Goal: Transaction & Acquisition: Purchase product/service

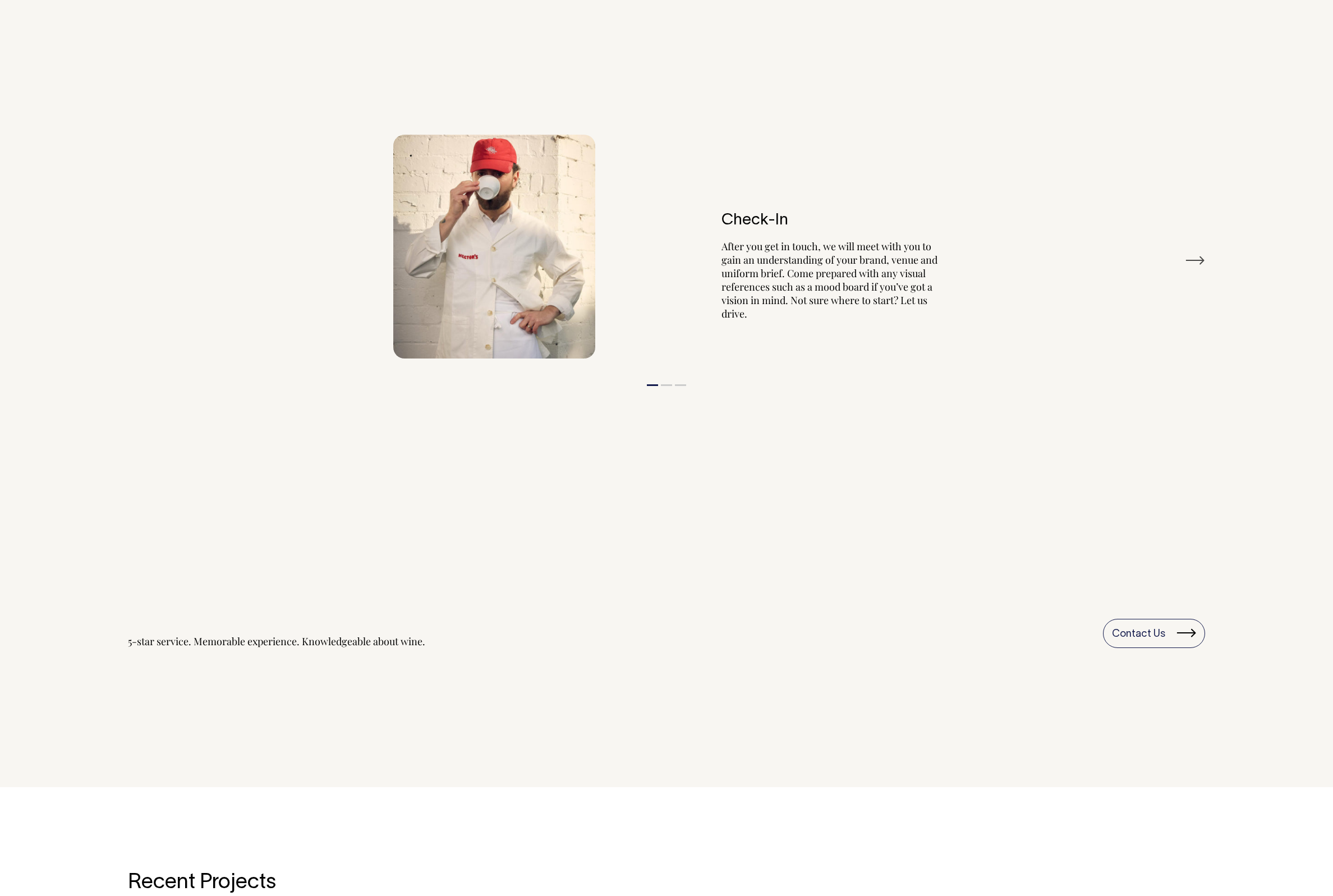
scroll to position [1369, 0]
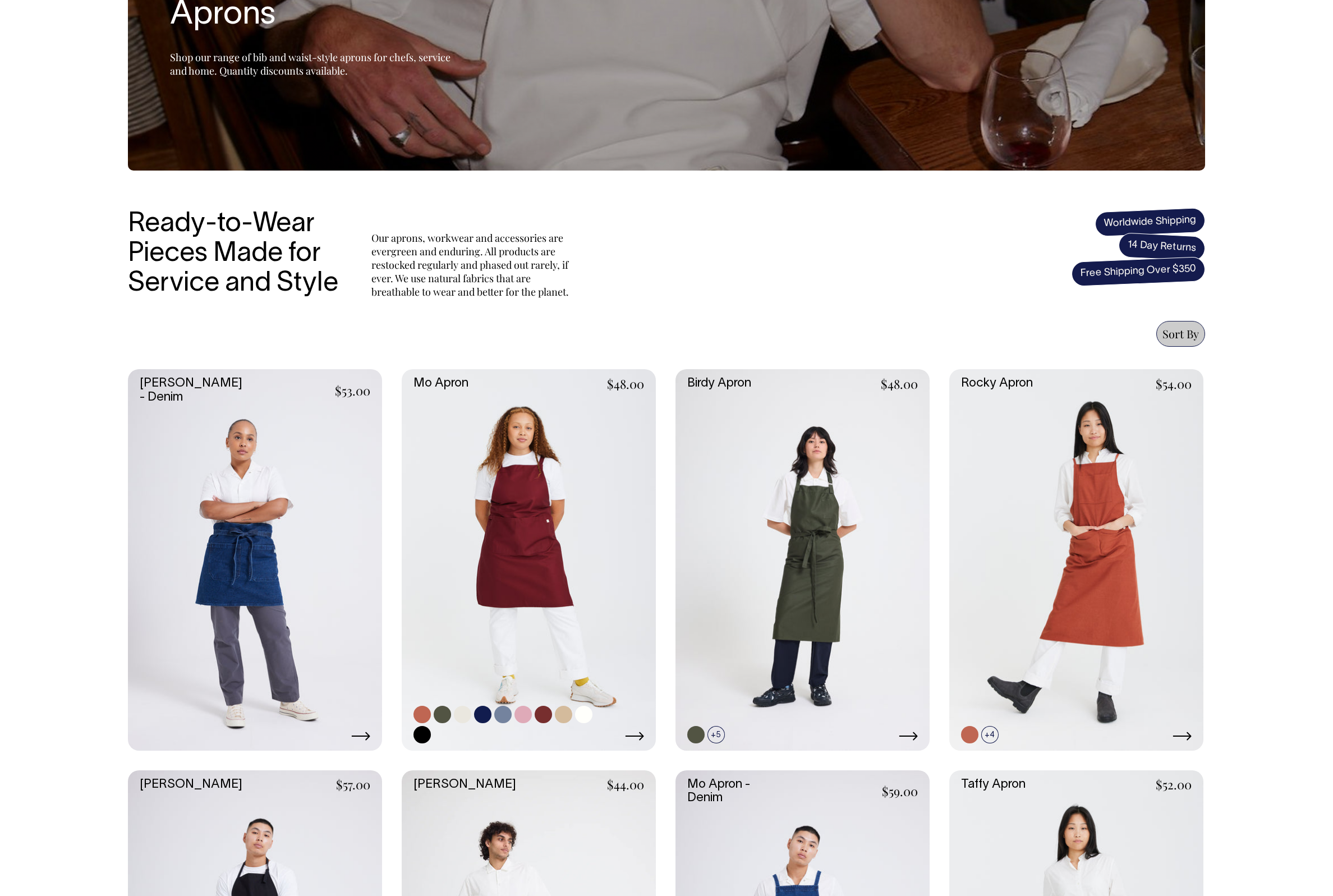
scroll to position [190, 0]
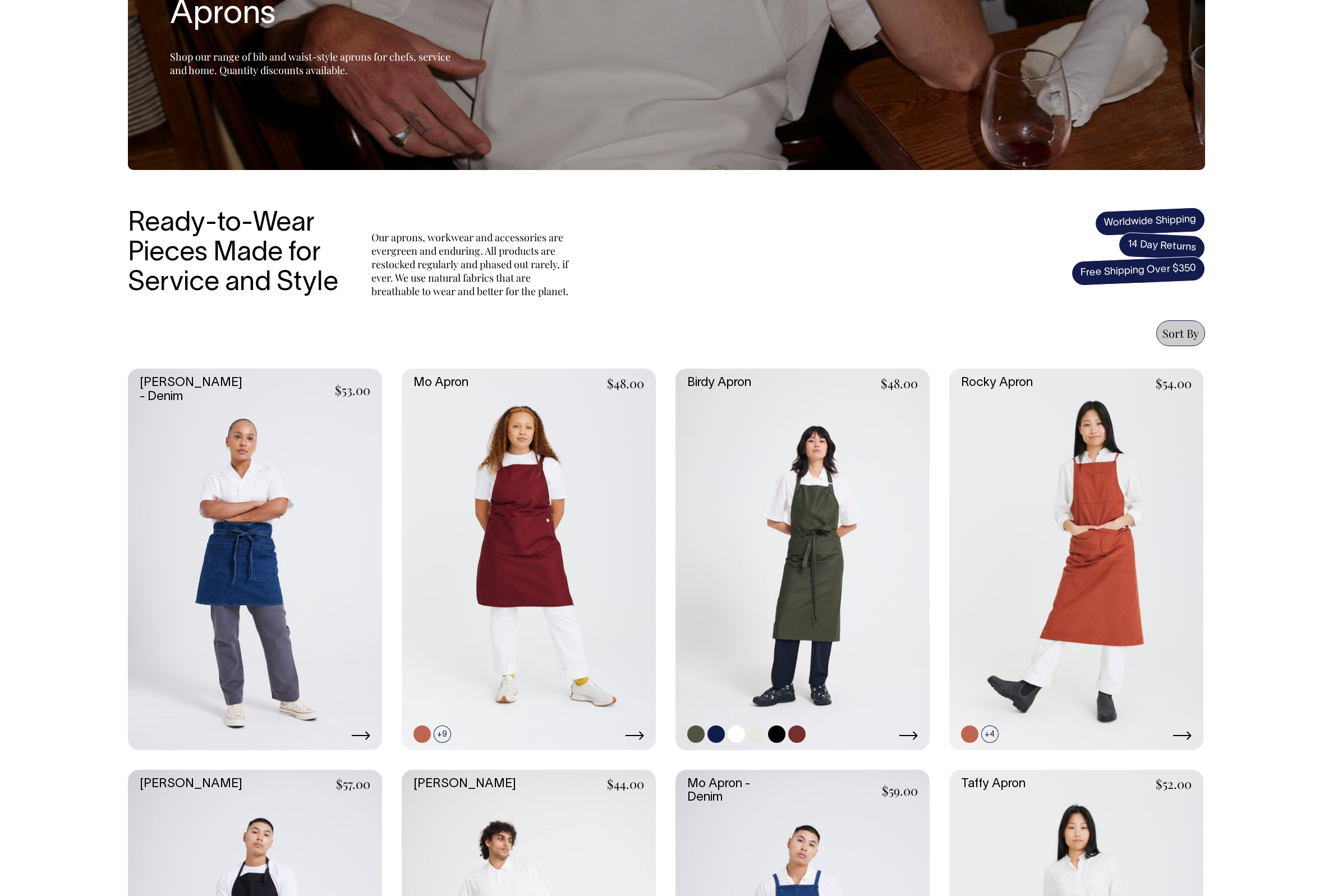
click at [800, 507] on link at bounding box center [803, 559] width 254 height 382
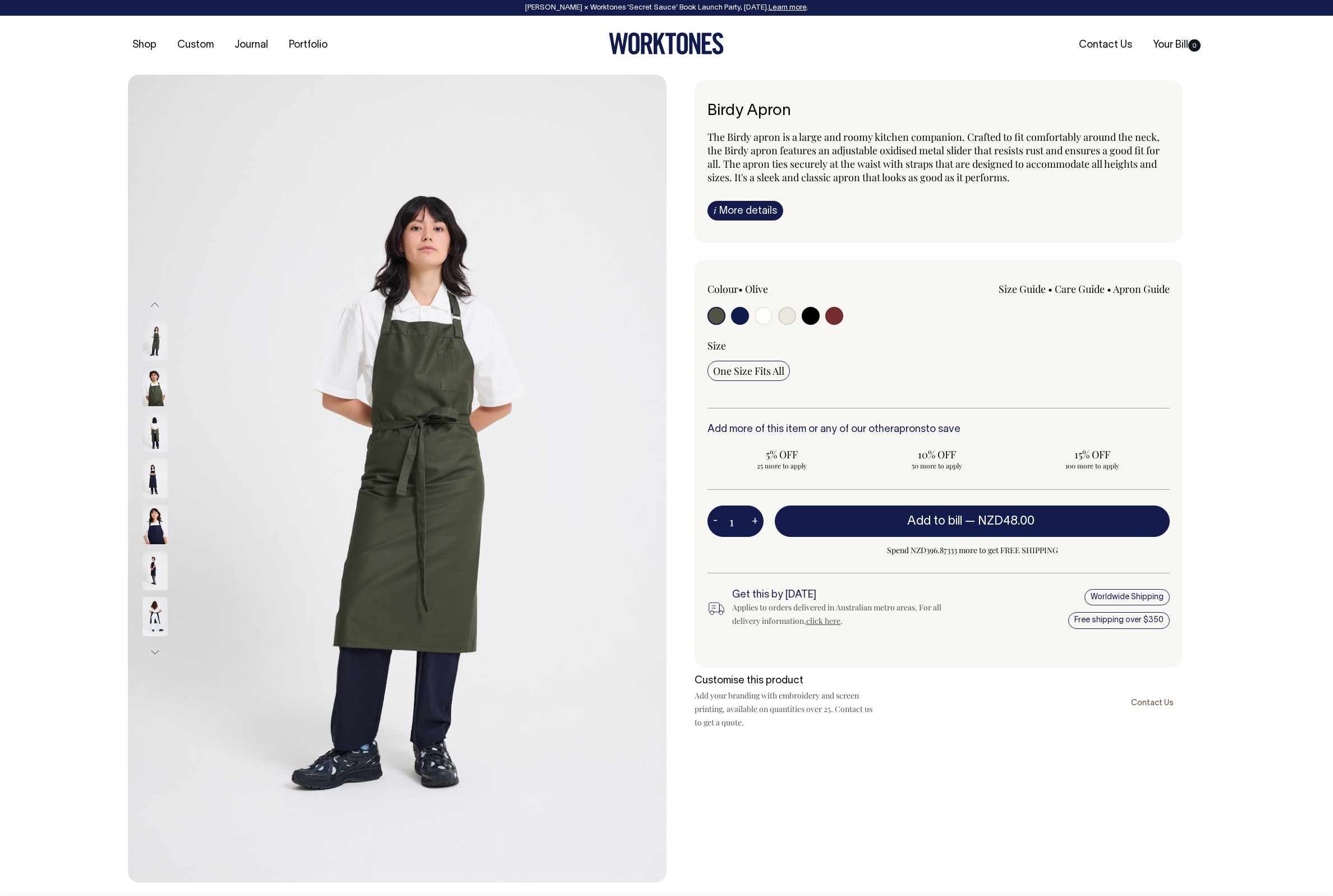
click at [813, 320] on input "radio" at bounding box center [811, 316] width 18 height 18
radio input "true"
select select "Black"
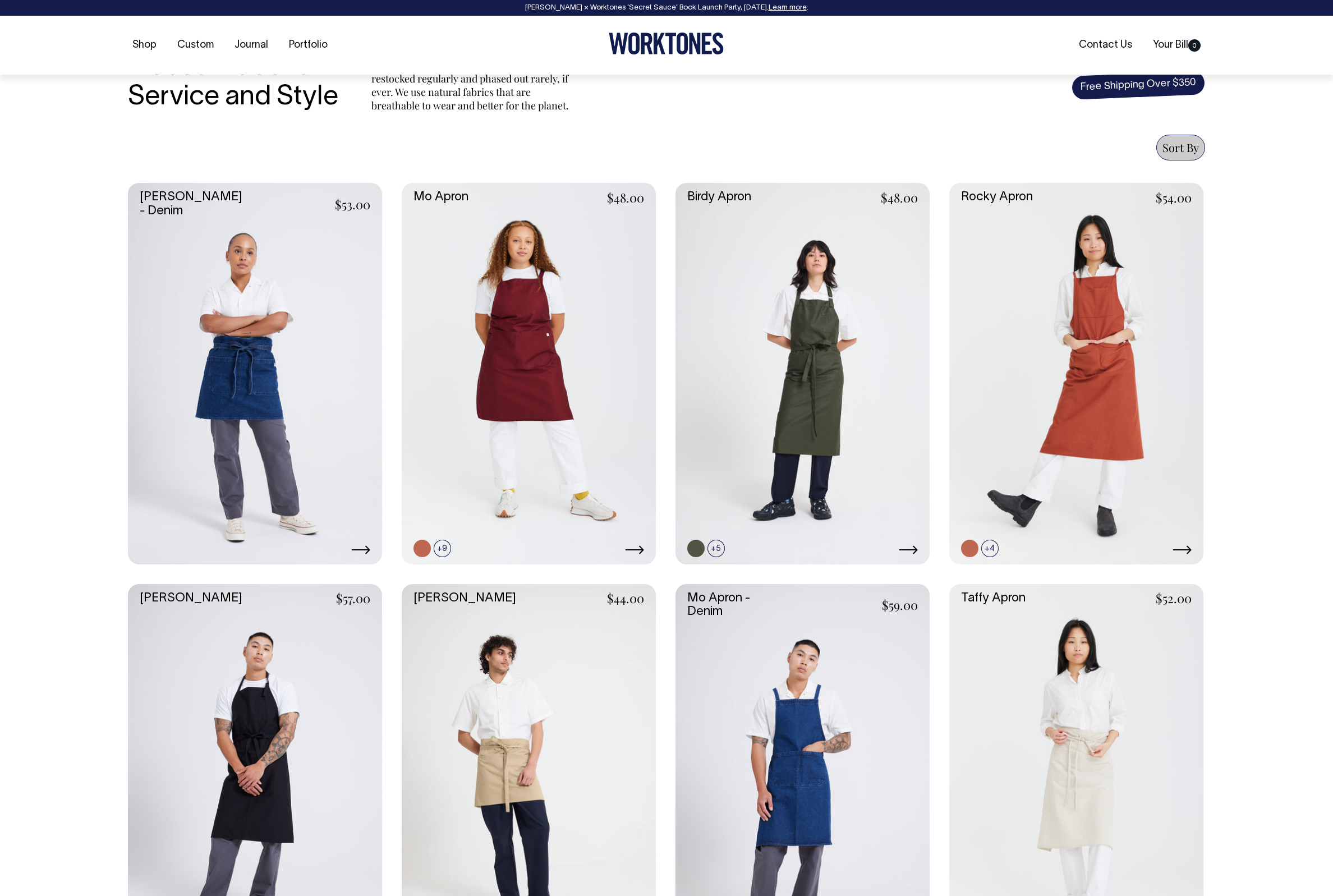
scroll to position [376, 0]
click at [265, 733] on link at bounding box center [255, 774] width 254 height 382
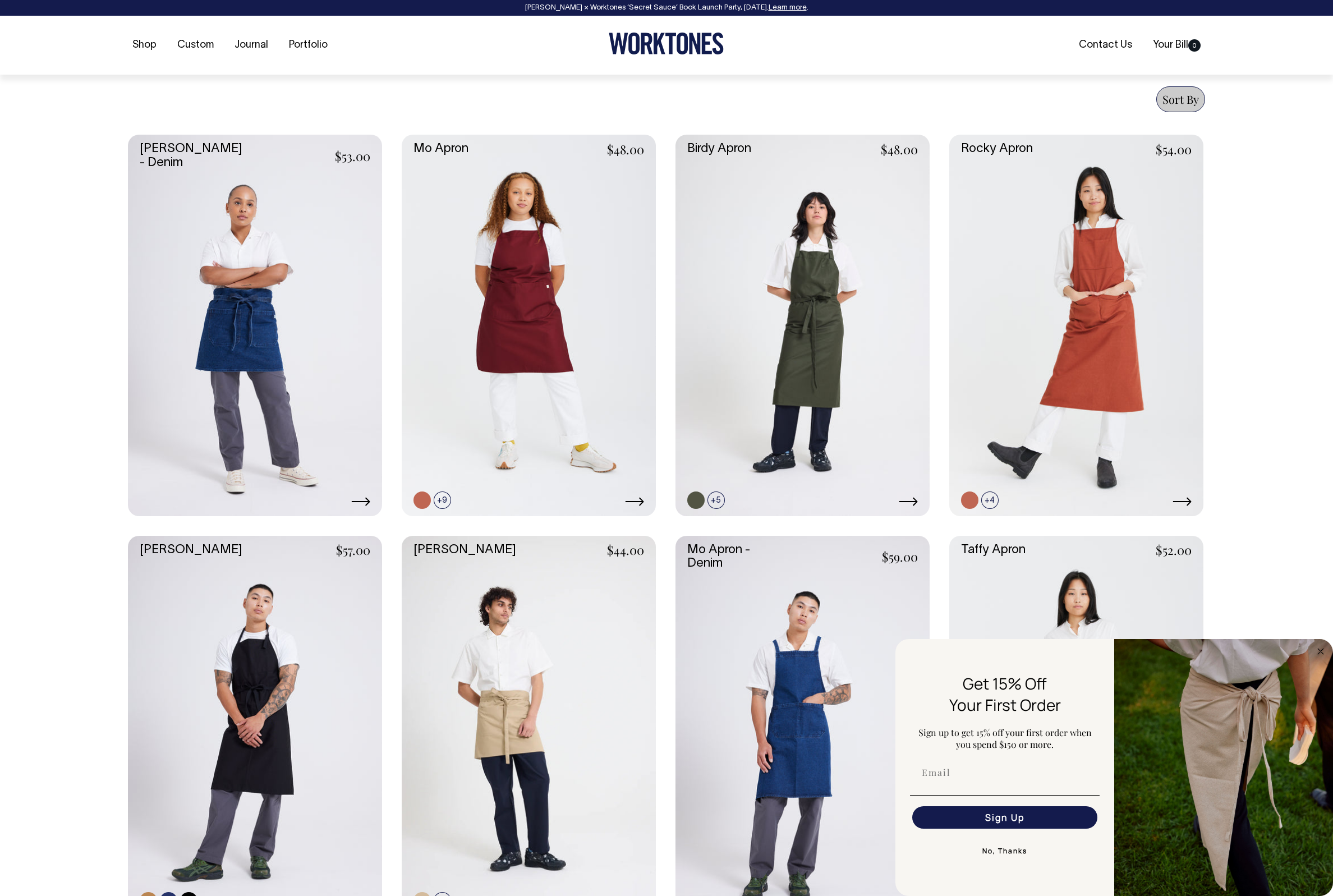
scroll to position [439, 0]
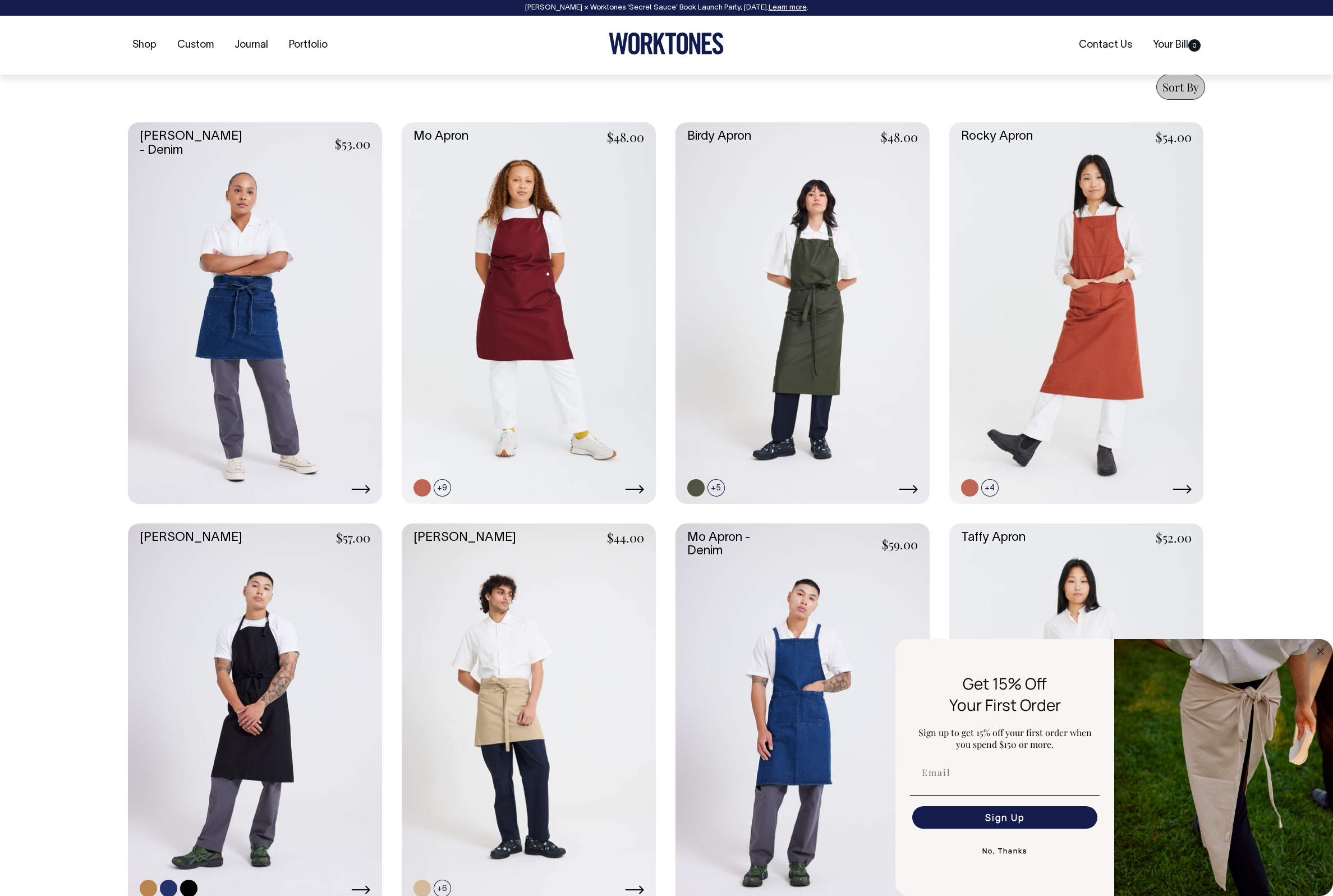
click at [250, 679] on link at bounding box center [255, 714] width 254 height 382
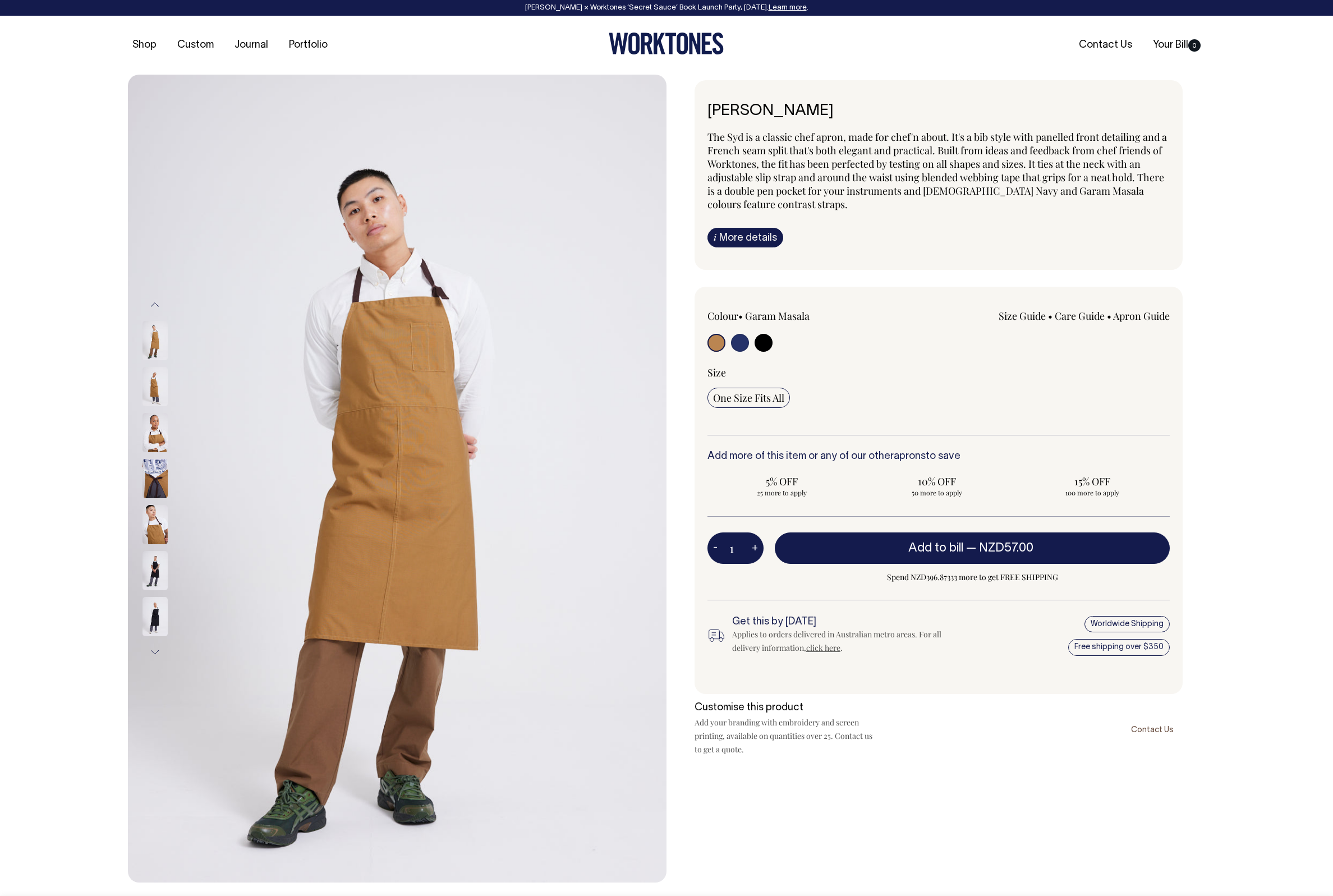
click at [764, 342] on input "radio" at bounding box center [764, 343] width 18 height 18
radio input "true"
select select "Black"
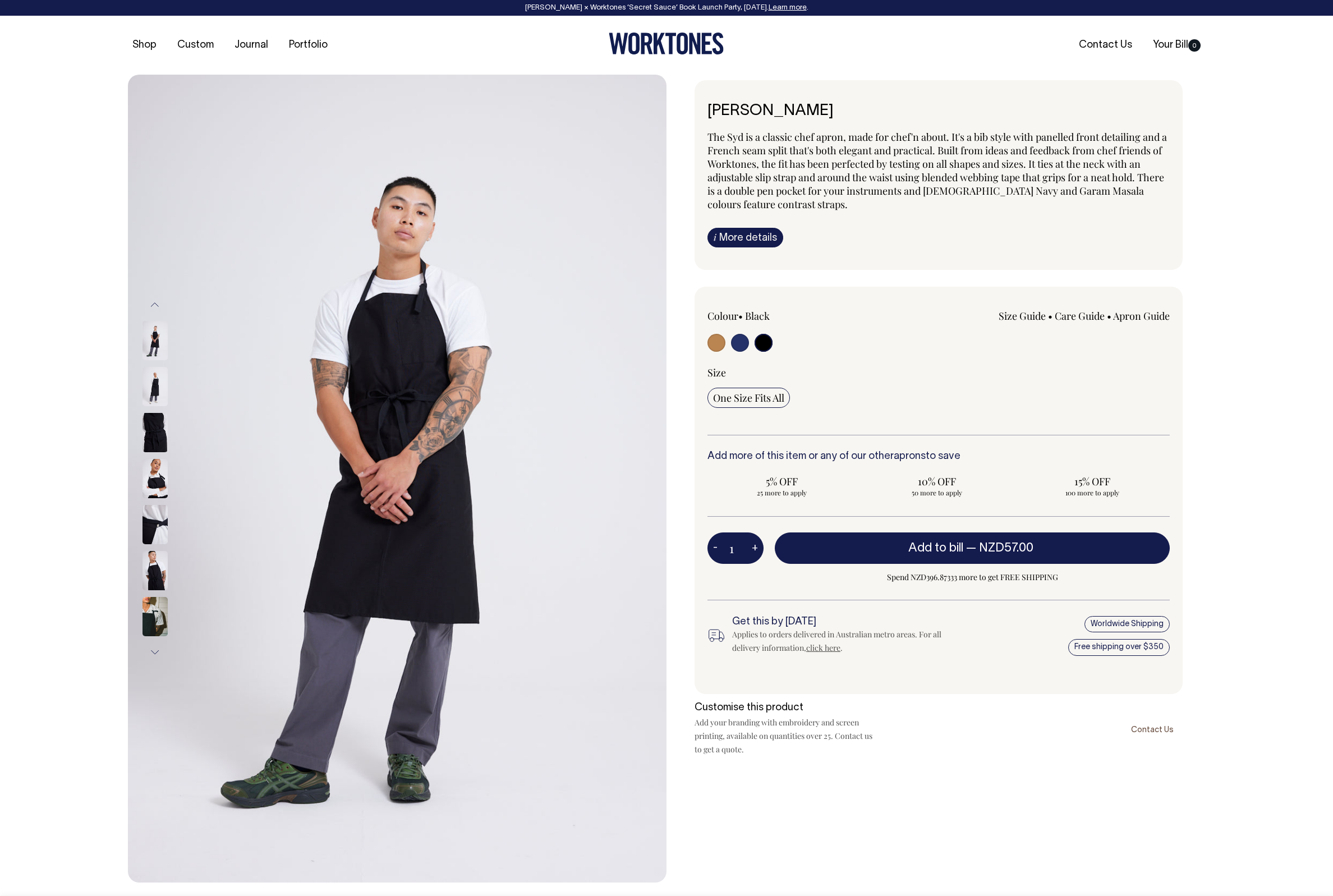
click at [743, 343] on input "radio" at bounding box center [740, 343] width 18 height 18
radio input "true"
select select "French Navy"
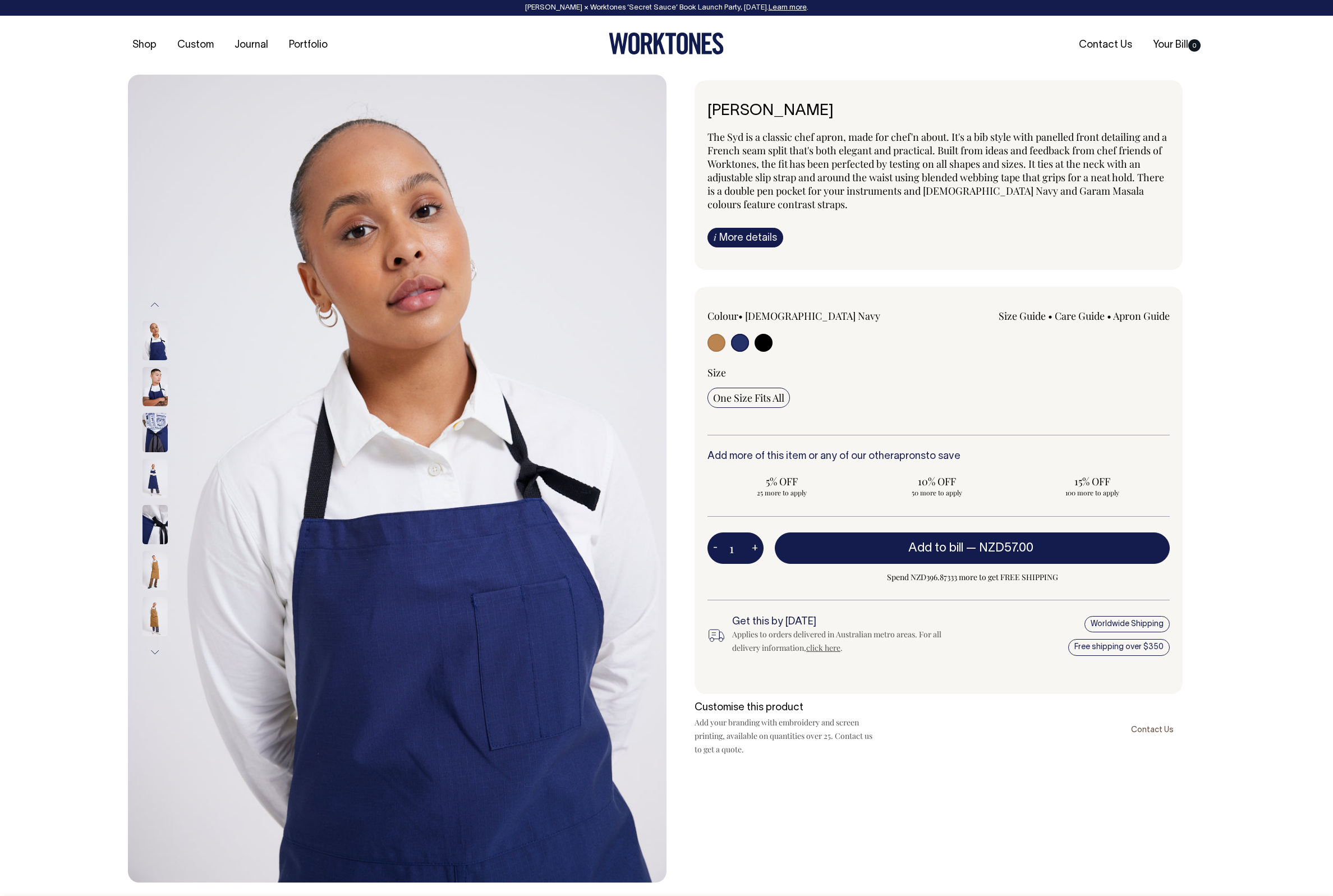
click at [765, 342] on input "radio" at bounding box center [764, 343] width 18 height 18
radio input "true"
select select "Black"
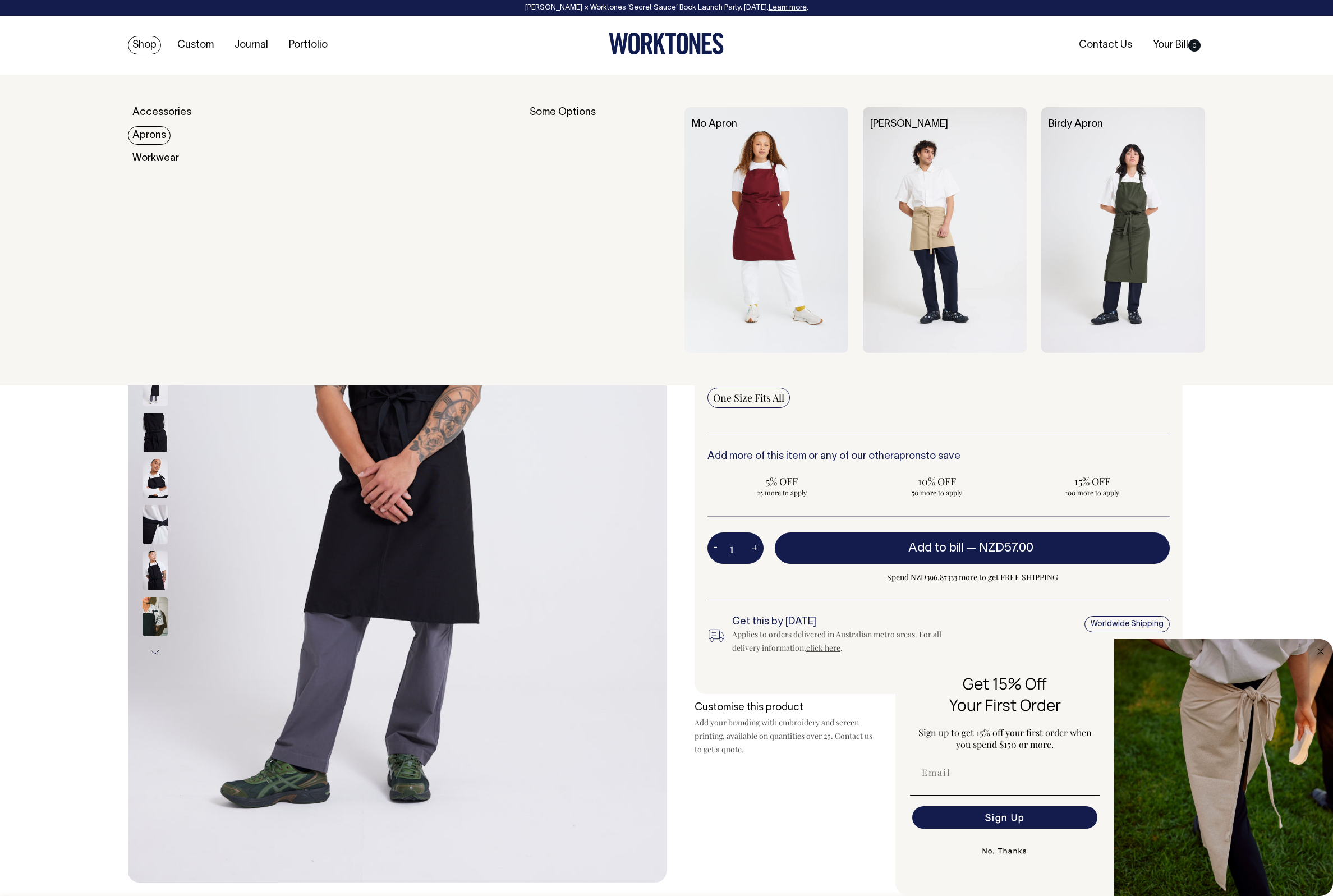
click at [158, 133] on link "Aprons" at bounding box center [149, 136] width 43 height 19
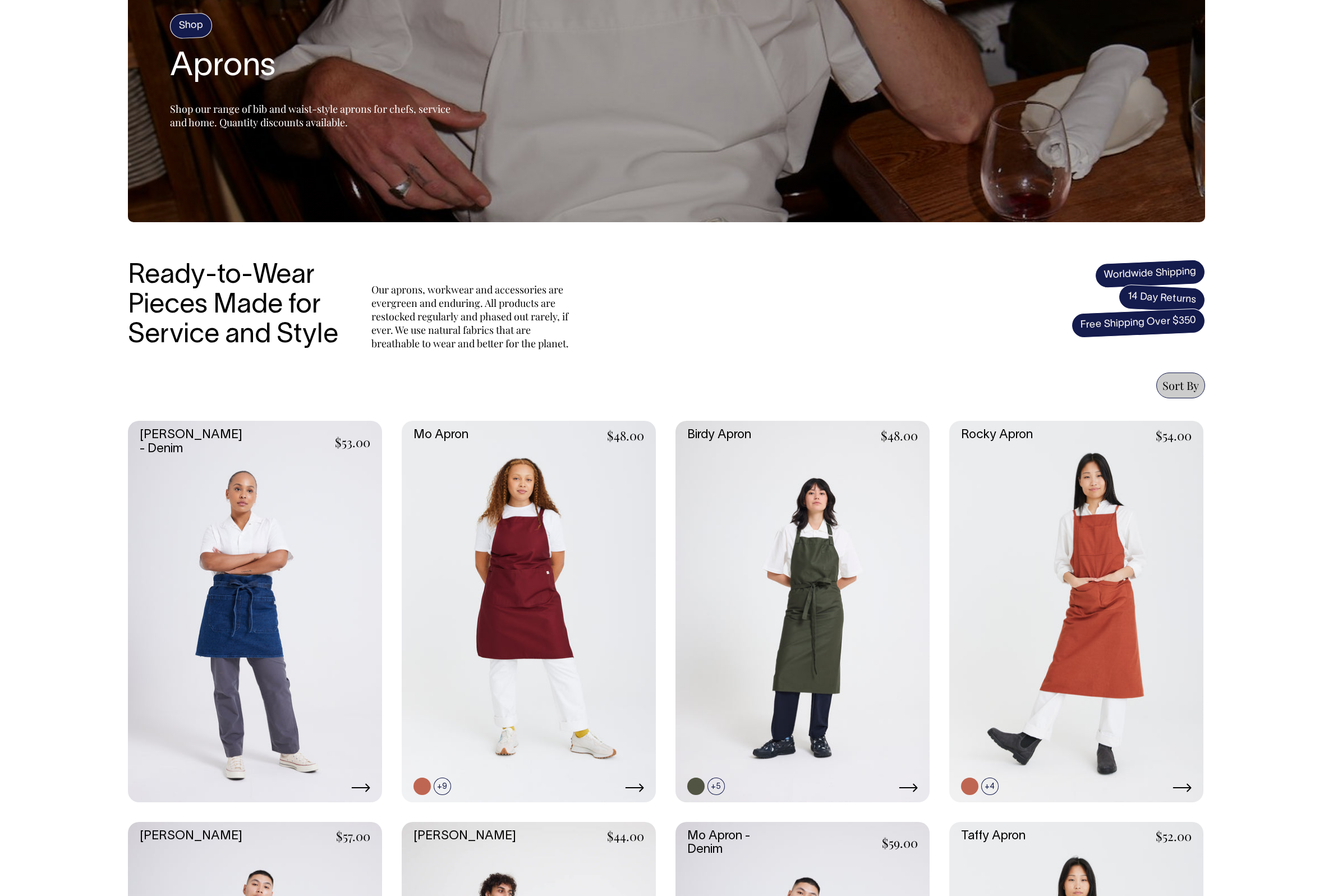
scroll to position [138, 0]
click at [778, 789] on link at bounding box center [777, 786] width 17 height 17
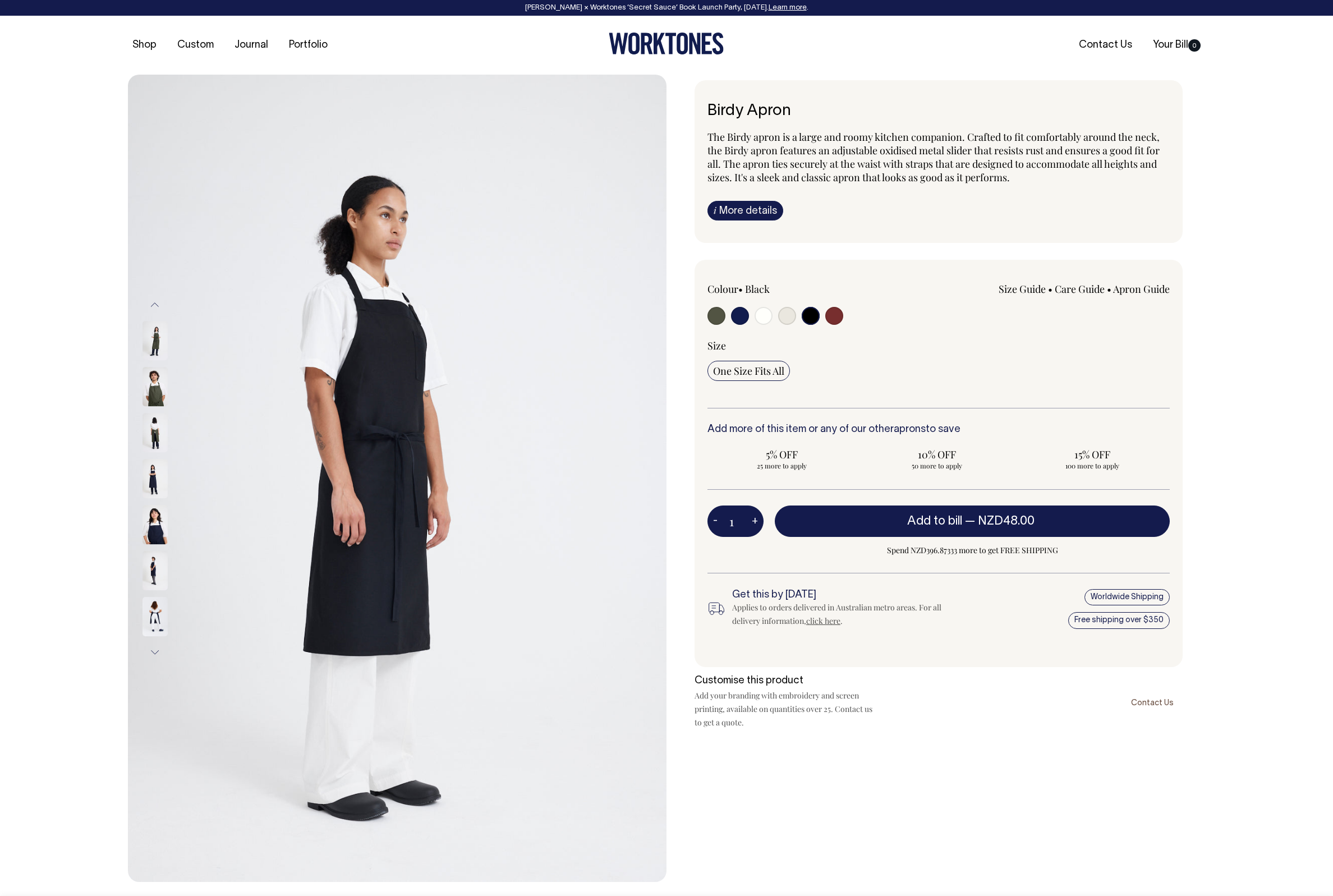
select select "Black"
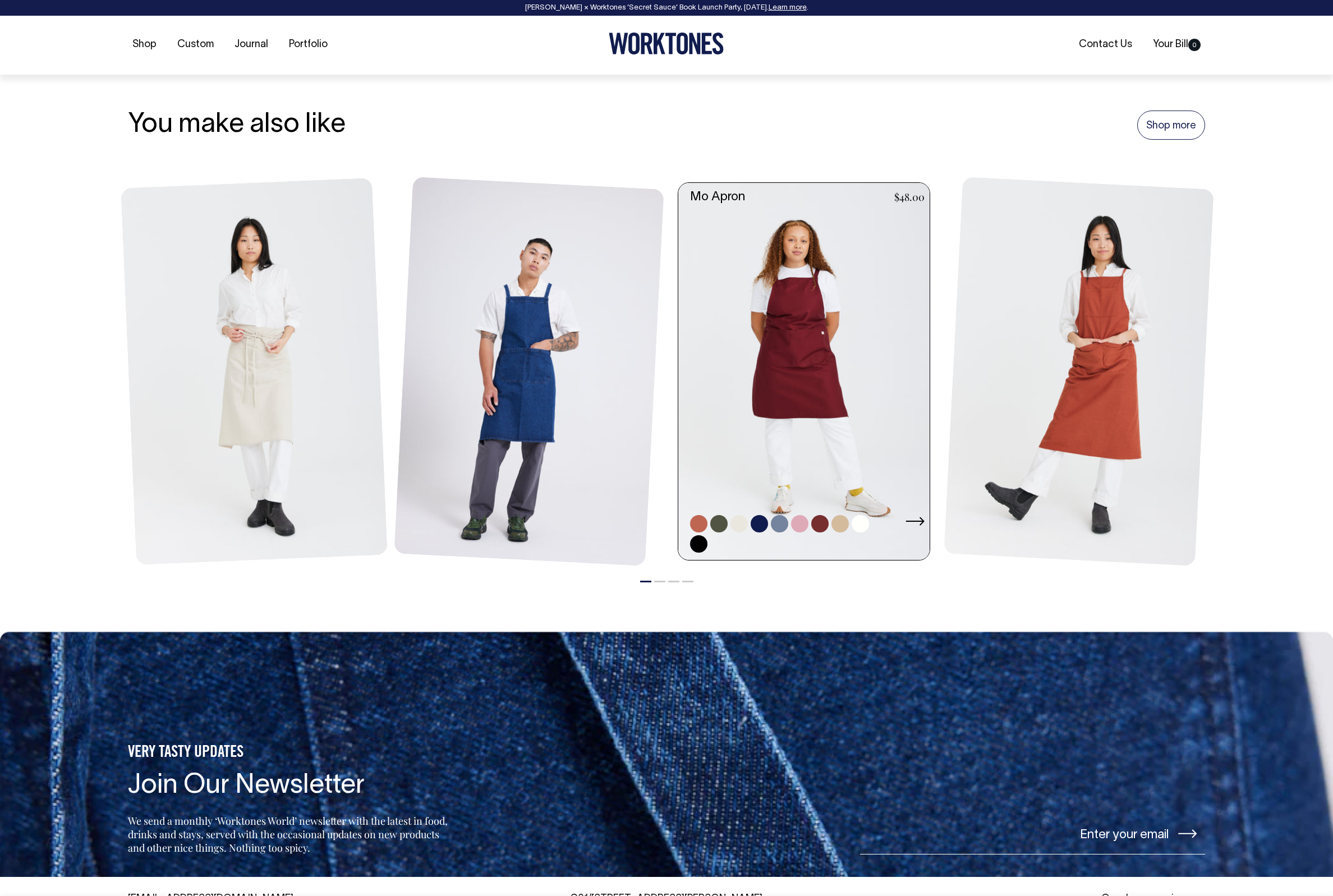
scroll to position [1283, 0]
click at [751, 339] on link at bounding box center [808, 371] width 258 height 377
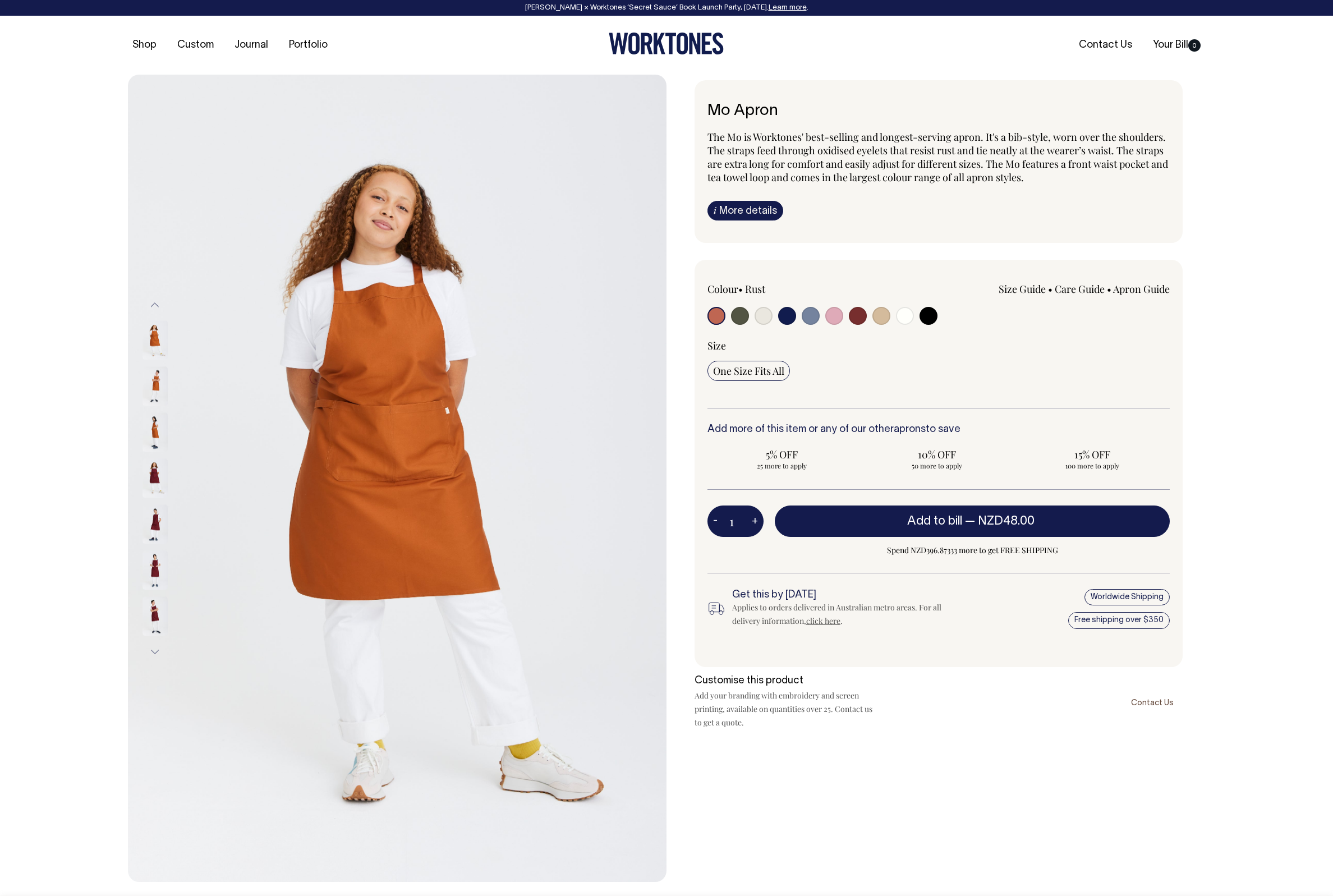
click at [928, 317] on input "radio" at bounding box center [929, 316] width 18 height 18
radio input "true"
select select "Black"
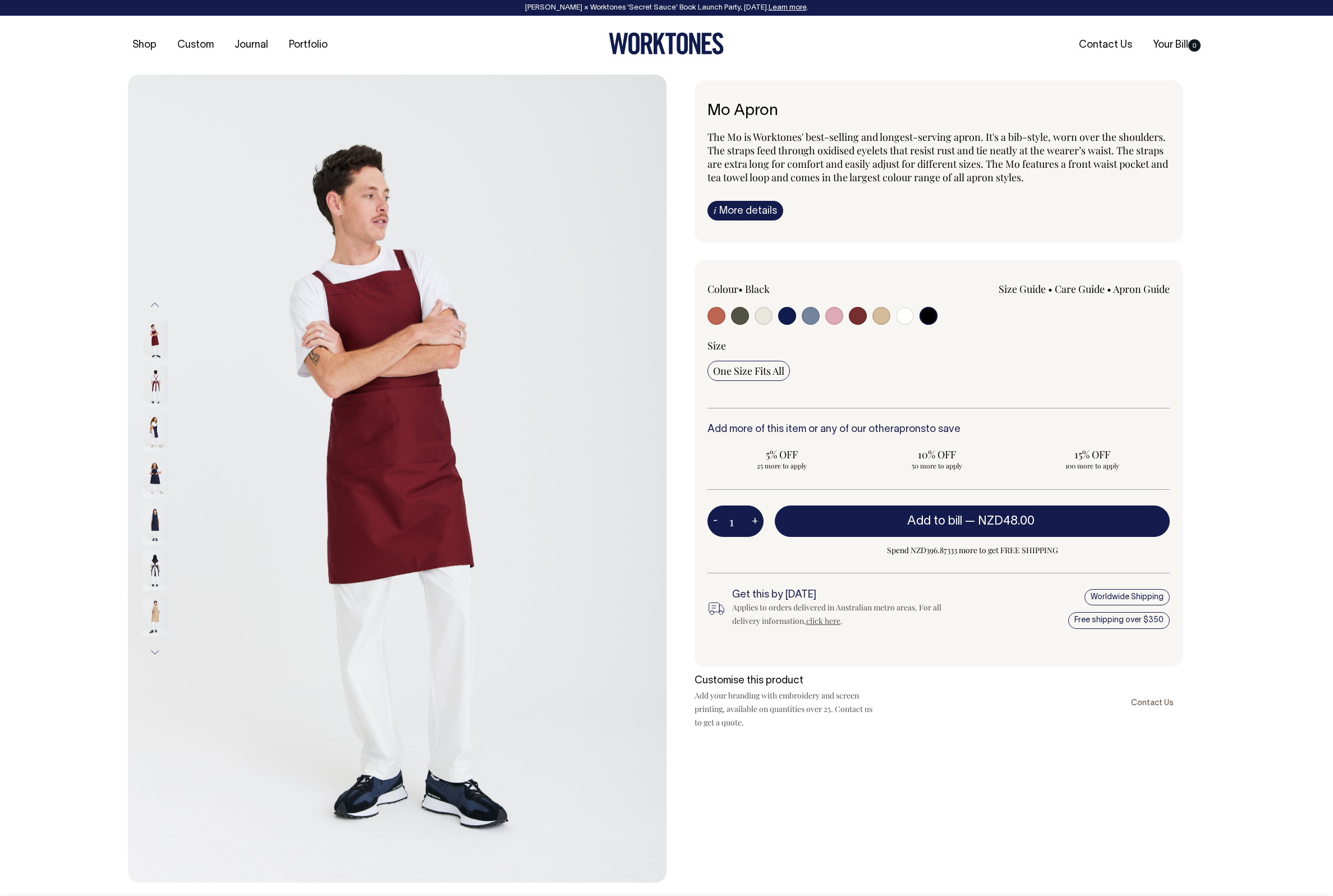
click at [152, 516] on img at bounding box center [155, 524] width 25 height 39
